Goal: Task Accomplishment & Management: Use online tool/utility

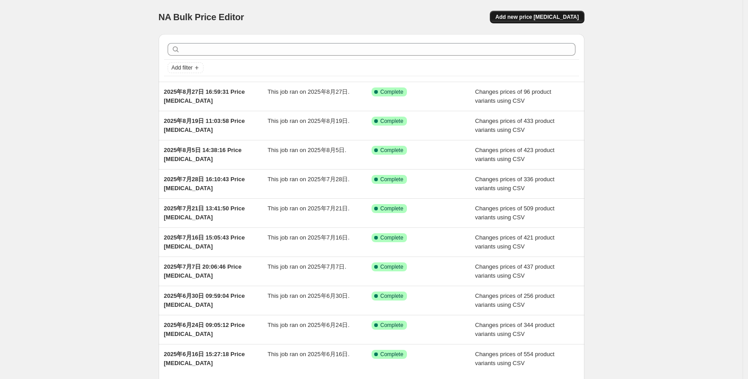
click at [551, 19] on span "Add new price [MEDICAL_DATA]" at bounding box center [537, 16] width 83 height 7
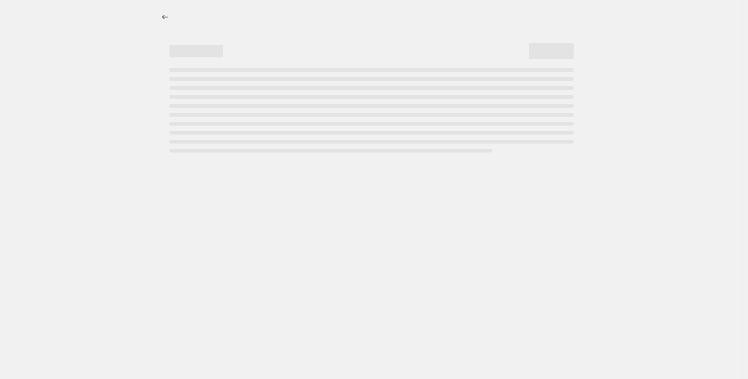
select select "percentage"
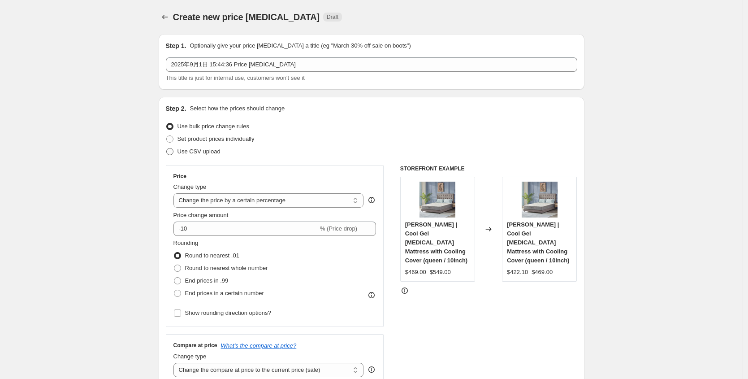
drag, startPoint x: 202, startPoint y: 149, endPoint x: 204, endPoint y: 154, distance: 4.8
click at [202, 149] on span "Use CSV upload" at bounding box center [199, 151] width 43 height 7
click at [167, 148] on input "Use CSV upload" at bounding box center [166, 148] width 0 height 0
radio input "true"
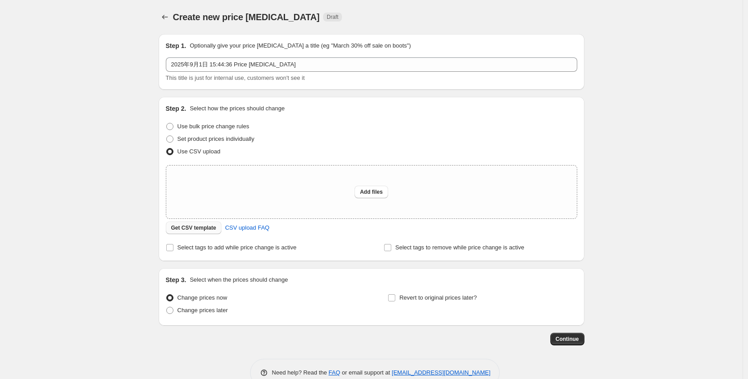
click at [204, 226] on span "Get CSV template" at bounding box center [193, 227] width 45 height 7
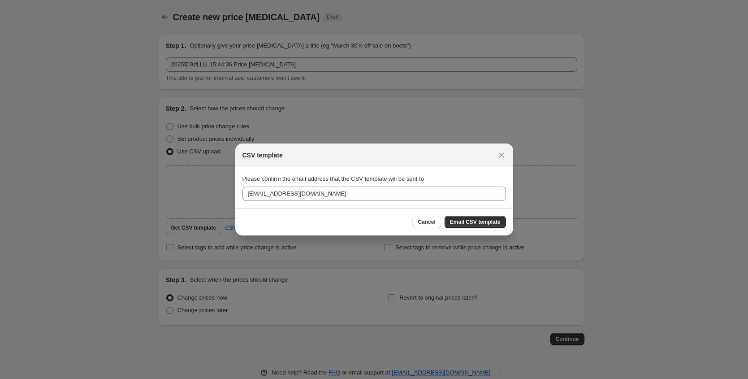
click at [485, 220] on span "Email CSV template" at bounding box center [475, 221] width 51 height 7
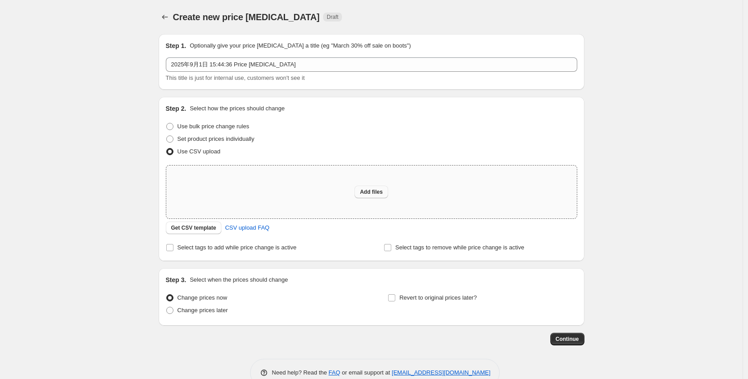
click at [378, 197] on button "Add files" at bounding box center [372, 192] width 34 height 13
type input "C:\fakepath\改价上传文件250901.csv"
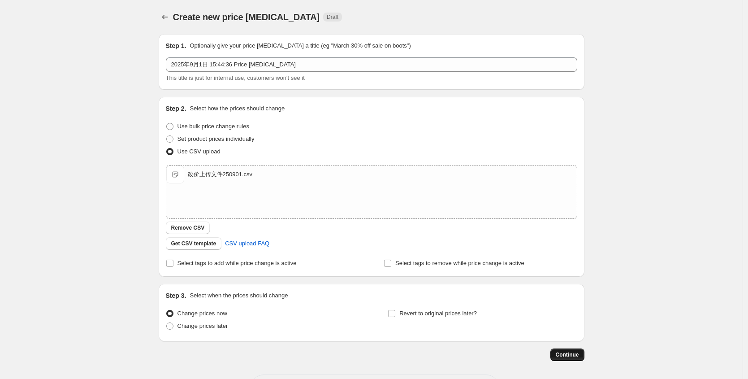
click at [578, 361] on div "Step 1. Optionally give your price [MEDICAL_DATA] a title (eg "March 30% off sa…" at bounding box center [372, 214] width 426 height 375
click at [574, 357] on span "Continue" at bounding box center [567, 354] width 23 height 7
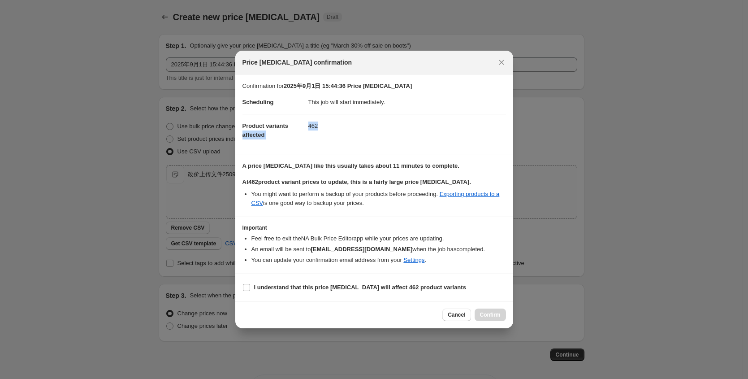
drag, startPoint x: 316, startPoint y: 129, endPoint x: 330, endPoint y: 129, distance: 13.5
click at [330, 129] on dl "Scheduling This job will start immediately. Product variants affected 462" at bounding box center [375, 119] width 264 height 56
click at [330, 129] on dd "462" at bounding box center [408, 126] width 198 height 24
click at [311, 128] on dd "462" at bounding box center [408, 126] width 198 height 24
click at [274, 290] on b "I understand that this price change job will affect 462 product variants" at bounding box center [360, 287] width 212 height 7
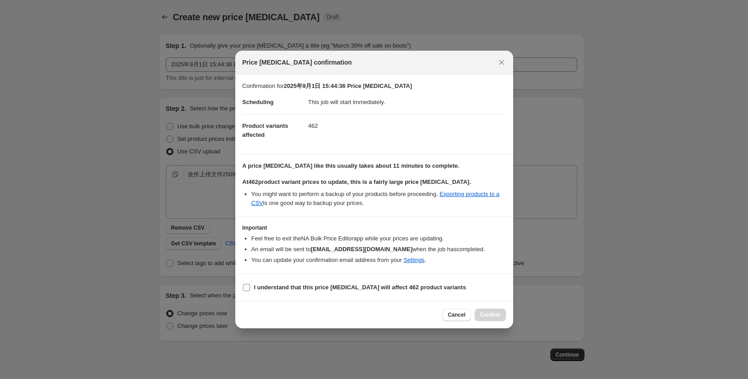
click at [250, 290] on input "I understand that this price change job will affect 462 product variants" at bounding box center [246, 287] width 7 height 7
checkbox input "true"
click at [482, 313] on span "Confirm" at bounding box center [490, 314] width 21 height 7
